Goal: Navigation & Orientation: Find specific page/section

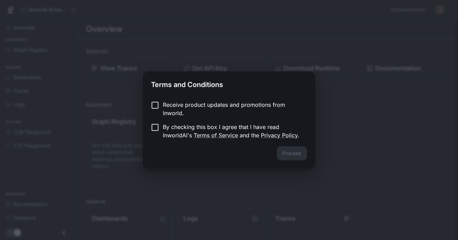
click at [214, 111] on p "Receive product updates and promotions from Inworld." at bounding box center [232, 108] width 139 height 17
click at [300, 159] on button "Proceed" at bounding box center [292, 153] width 30 height 14
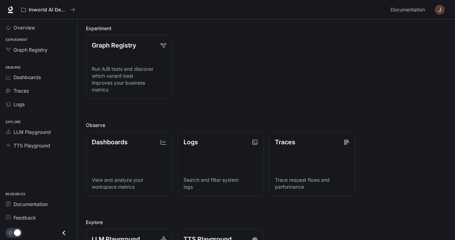
scroll to position [138, 0]
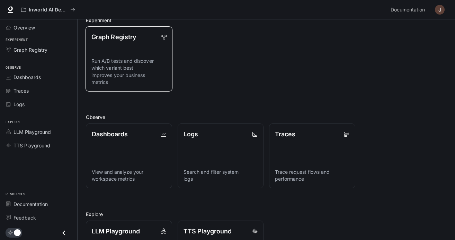
scroll to position [138, 0]
